Goal: Navigation & Orientation: Find specific page/section

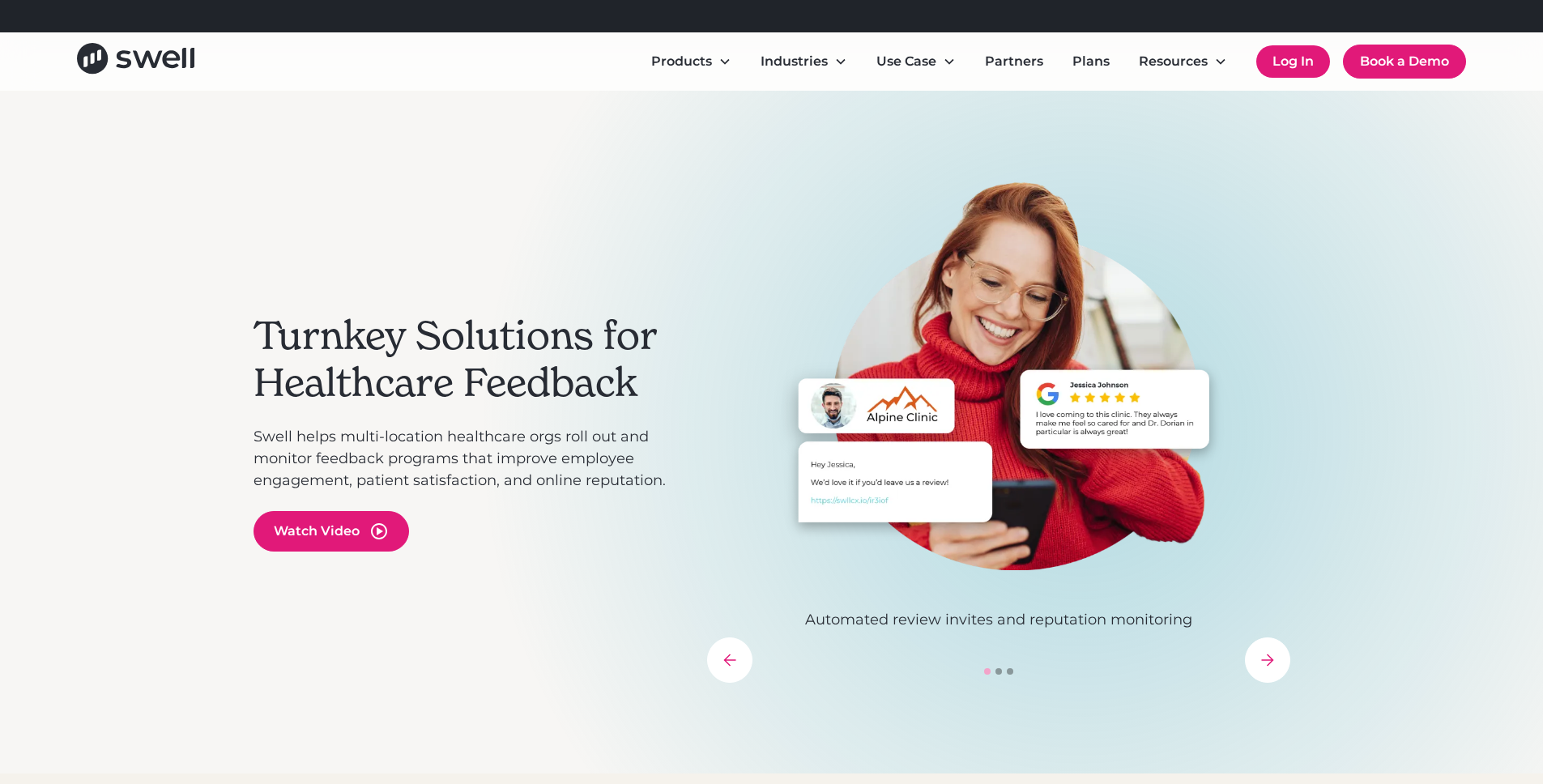
click at [1300, 66] on link "Log In" at bounding box center [1293, 61] width 74 height 33
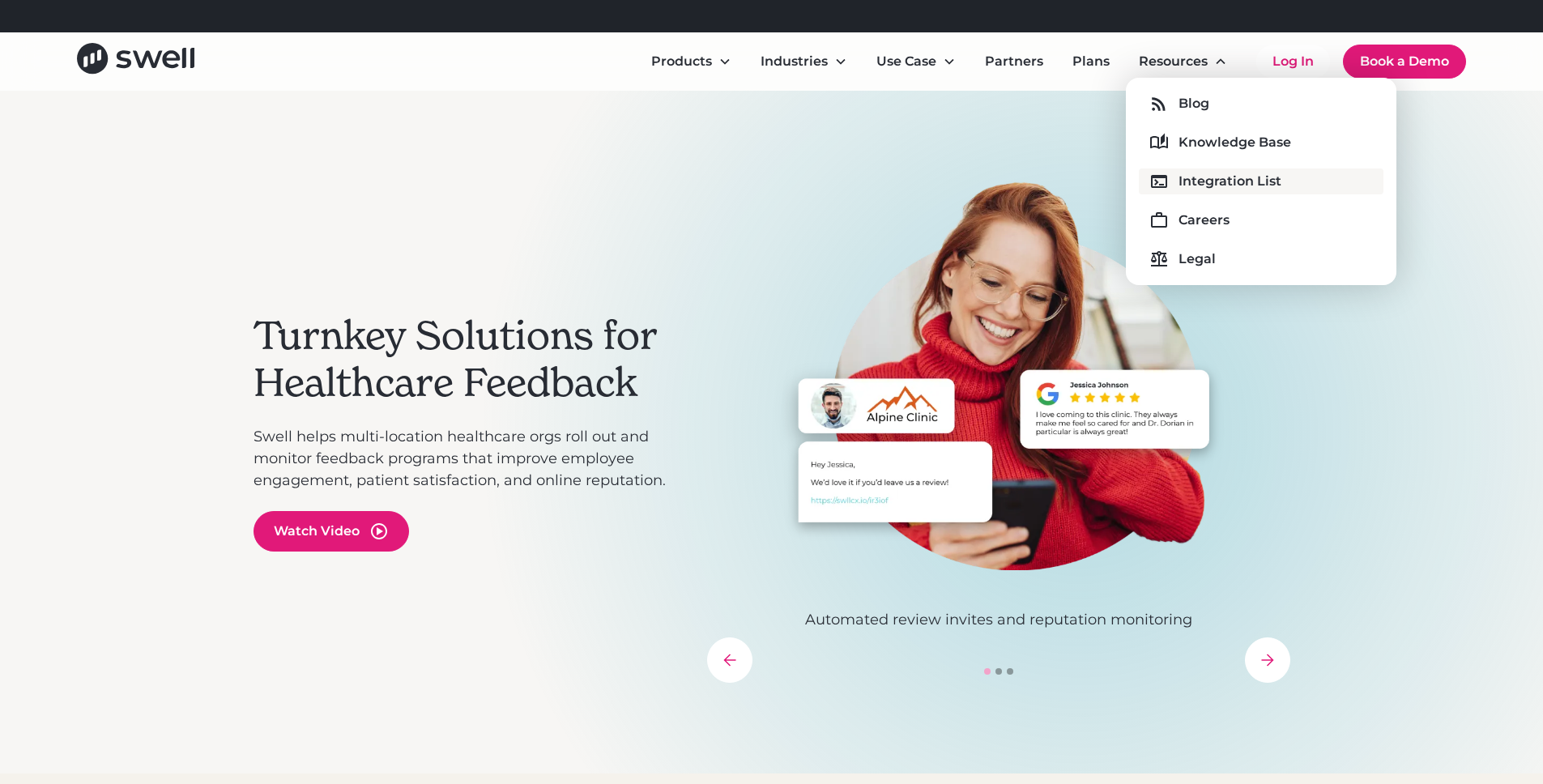
click at [1193, 176] on div "Integration List" at bounding box center [1230, 181] width 103 height 19
